Goal: Task Accomplishment & Management: Manage account settings

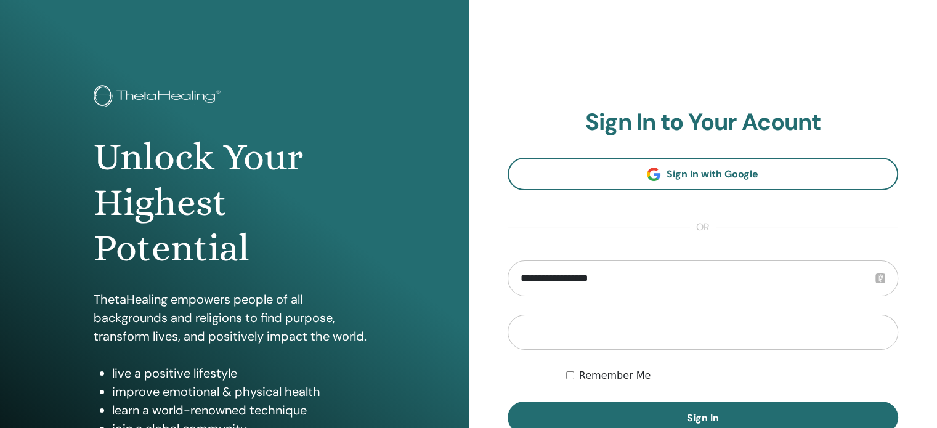
type input "**********"
click at [507, 402] on button "Sign In" at bounding box center [702, 418] width 391 height 32
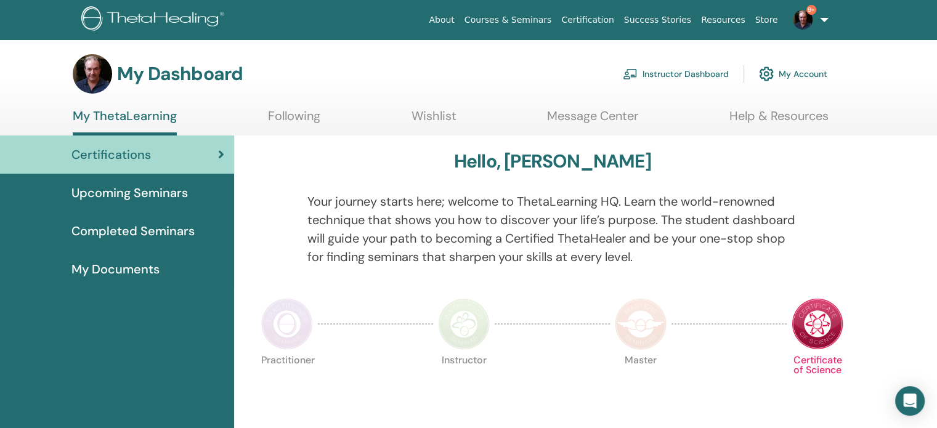
click at [691, 79] on link "Instructor Dashboard" at bounding box center [676, 73] width 106 height 27
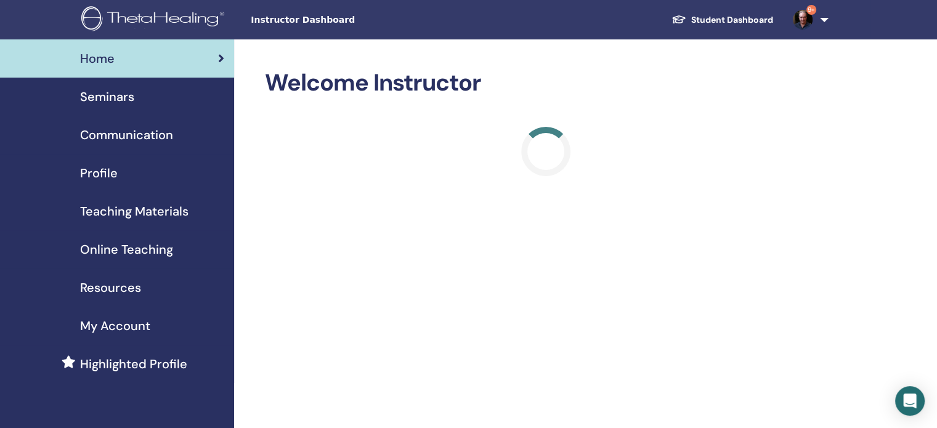
click at [160, 214] on span "Teaching Materials" at bounding box center [134, 211] width 108 height 18
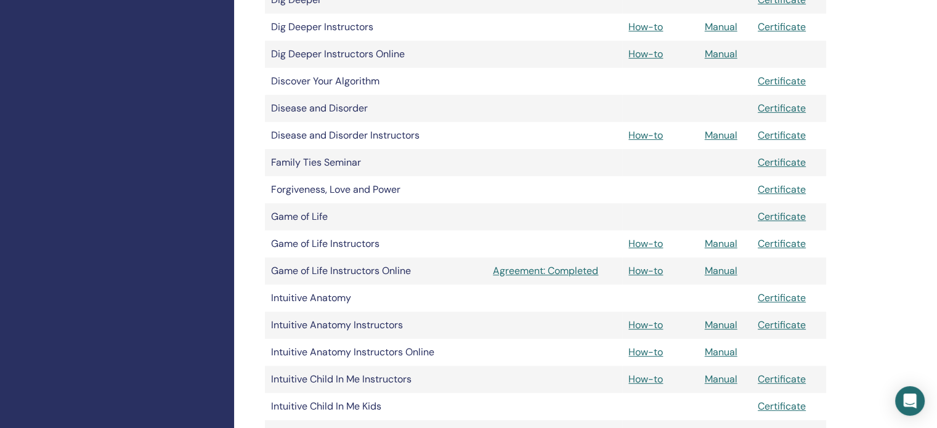
scroll to position [641, 0]
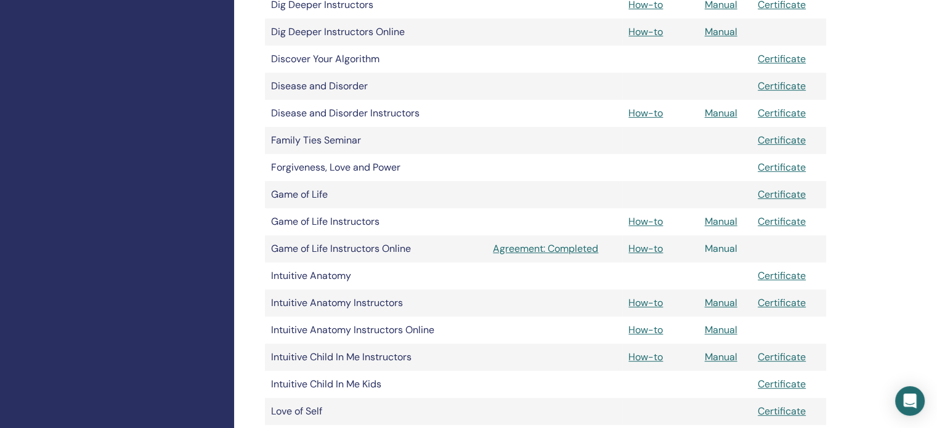
click at [722, 251] on link "Manual" at bounding box center [721, 248] width 33 height 13
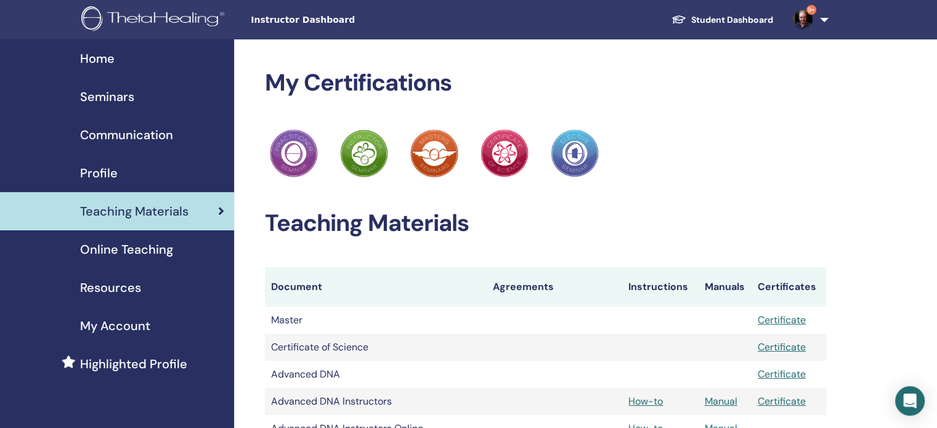
click at [820, 23] on link "9+" at bounding box center [808, 19] width 51 height 39
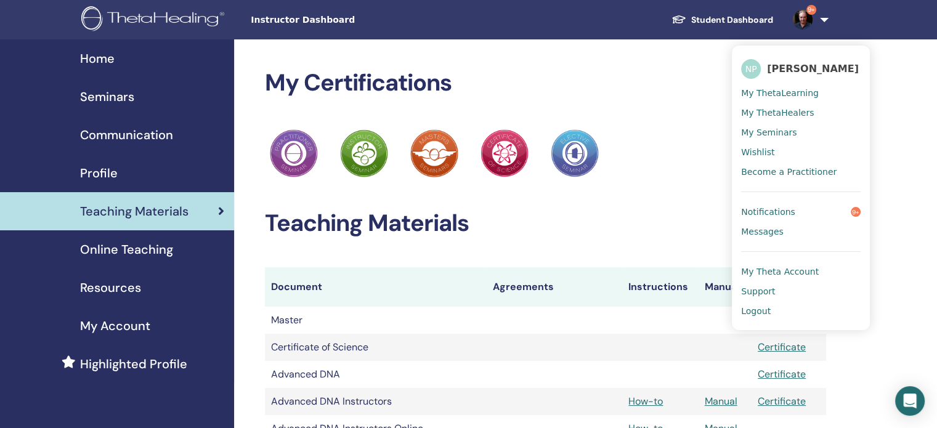
click at [780, 211] on span "Notifications" at bounding box center [768, 211] width 54 height 11
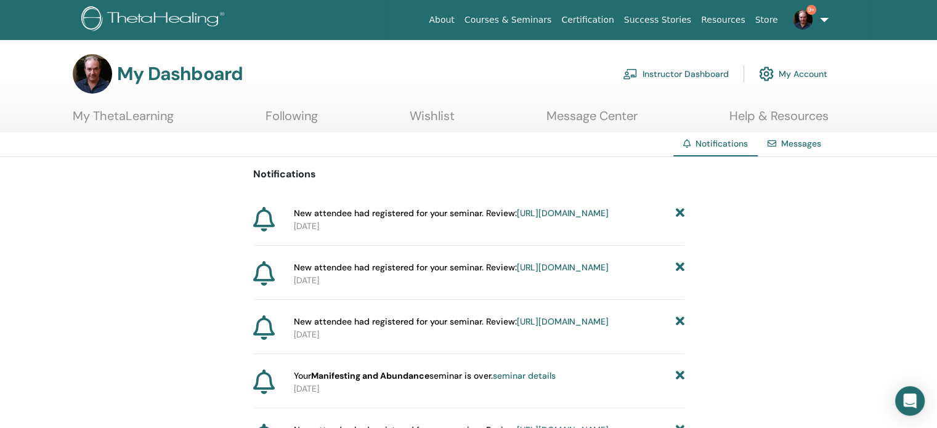
click at [517, 219] on link "https://member.thetahealing.com/instructor/seminar/374532/attendees" at bounding box center [563, 213] width 92 height 11
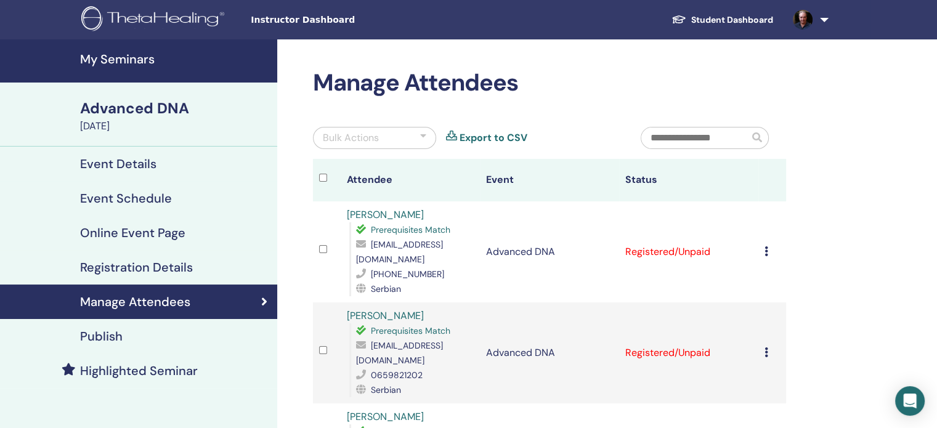
click at [146, 55] on h4 "My Seminars" at bounding box center [175, 59] width 190 height 15
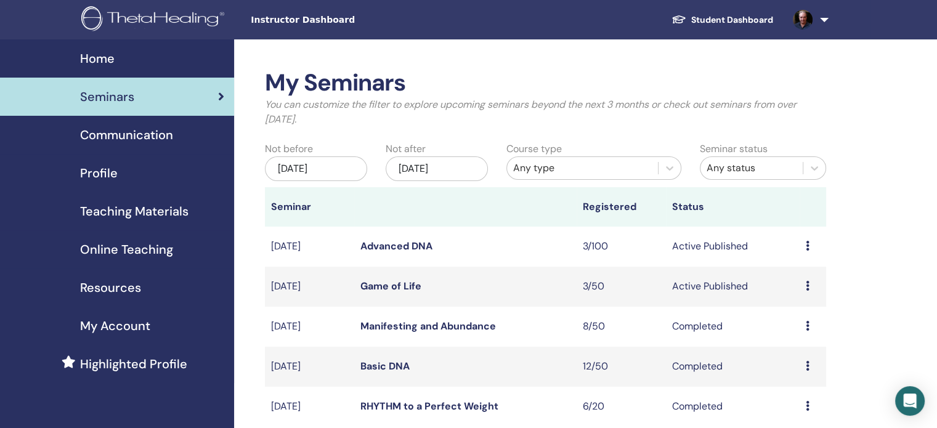
click at [809, 290] on div "Preview Edit Attendees Cancel" at bounding box center [813, 286] width 14 height 15
click at [392, 286] on link "Game of Life" at bounding box center [390, 286] width 61 height 13
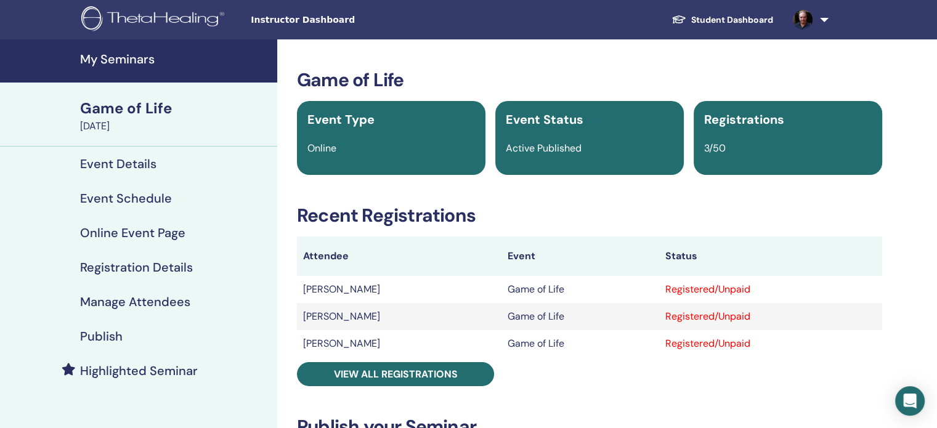
click at [819, 26] on link at bounding box center [808, 19] width 51 height 39
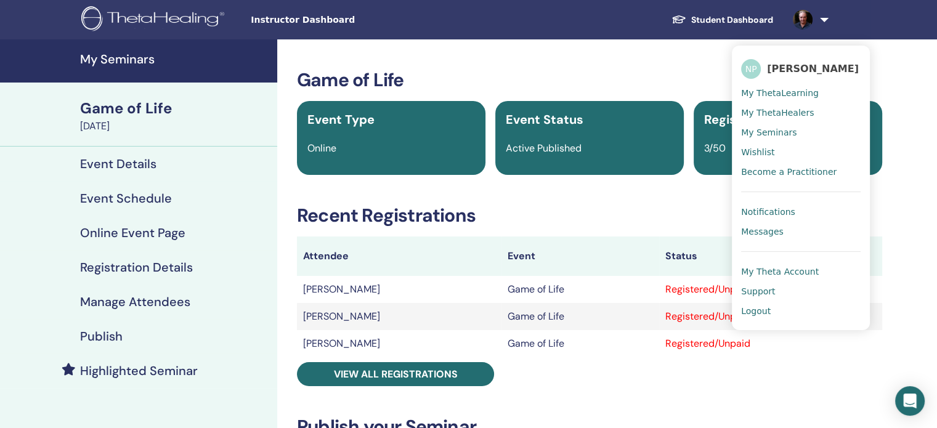
click at [758, 311] on span "Logout" at bounding box center [756, 310] width 30 height 11
